Goal: Task Accomplishment & Management: Complete application form

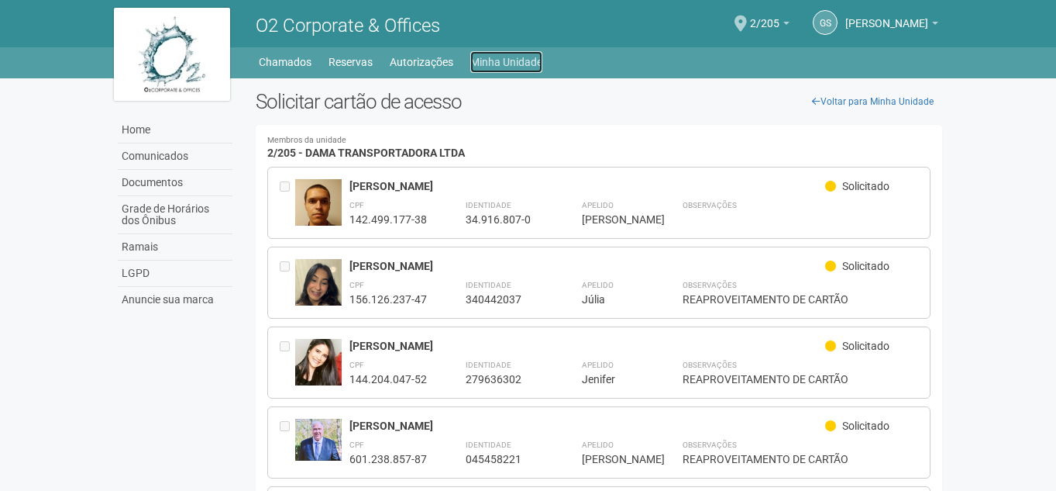
click at [516, 62] on link "Minha Unidade" at bounding box center [506, 62] width 72 height 22
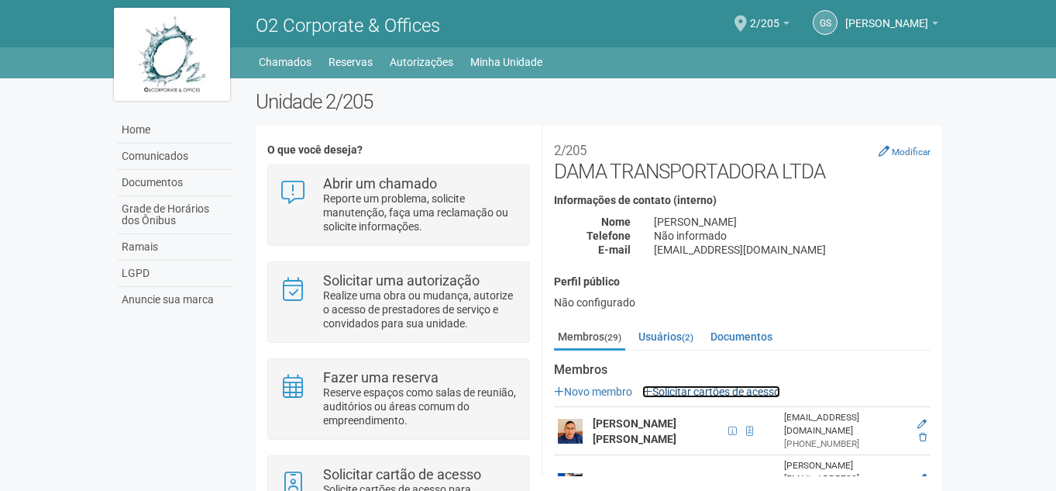
click at [724, 385] on link "Solicitar cartões de acesso" at bounding box center [711, 391] width 138 height 12
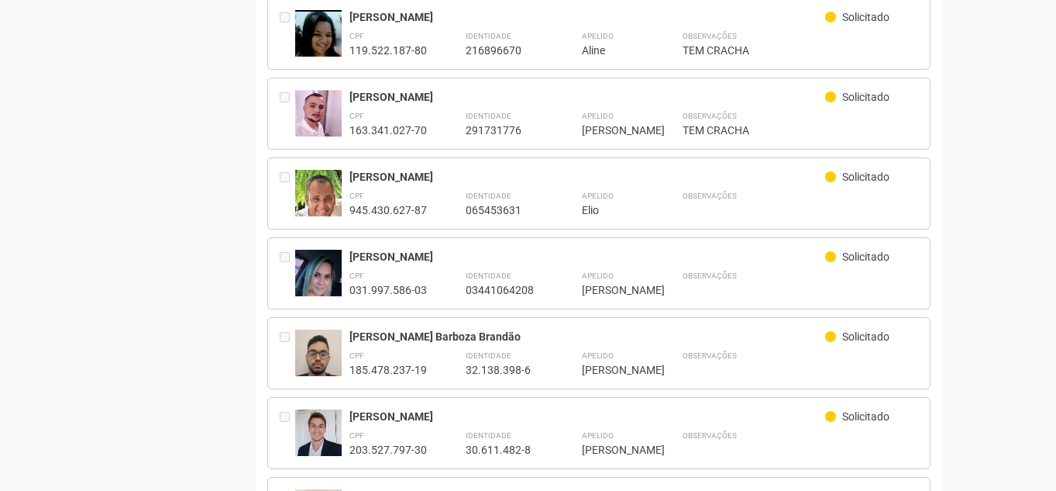
scroll to position [1066, 0]
